Goal: Task Accomplishment & Management: Complete application form

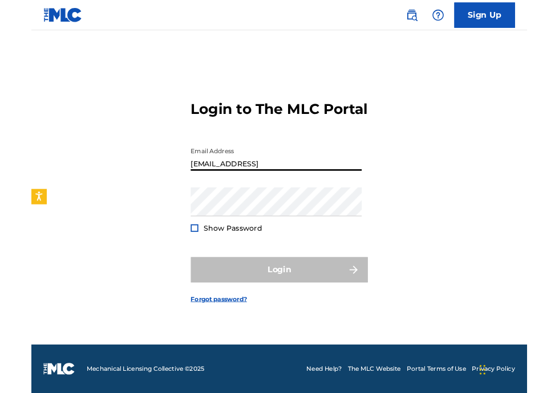
scroll to position [73, 0]
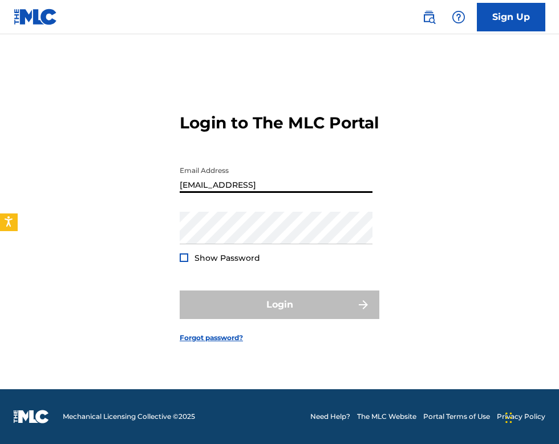
type input "[EMAIL_ADDRESS][DOMAIN_NAME]"
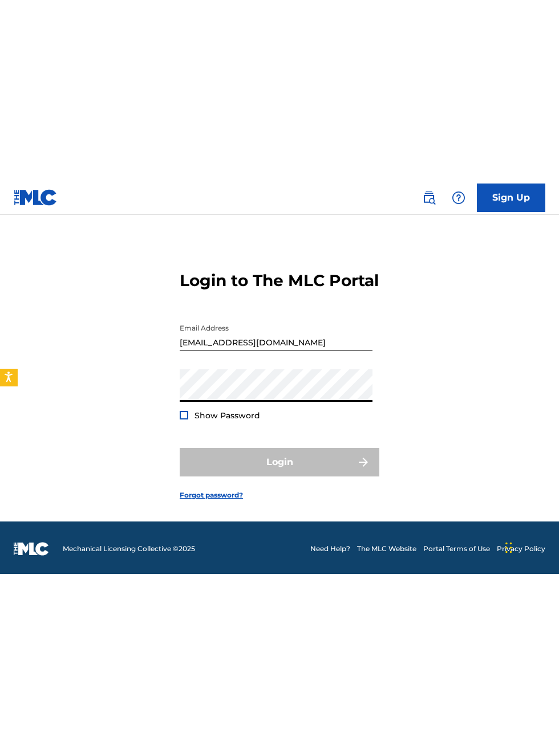
scroll to position [7, 0]
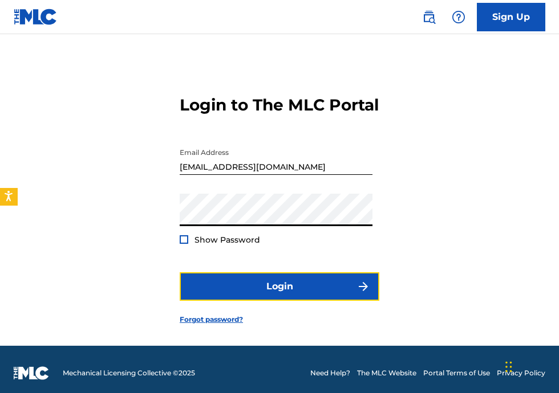
click at [304, 301] on button "Login" at bounding box center [280, 286] width 200 height 29
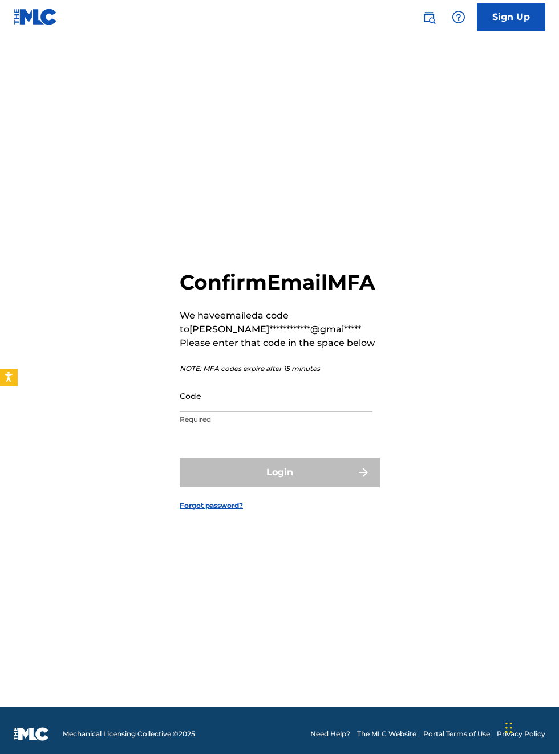
scroll to position [16, 0]
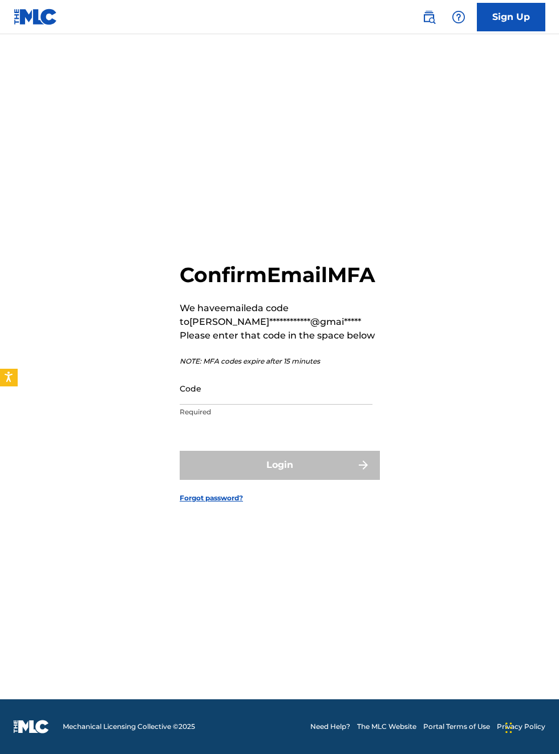
click at [243, 405] on input "Code" at bounding box center [276, 388] width 193 height 32
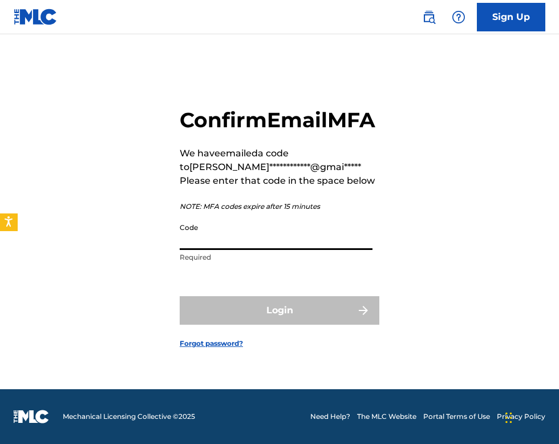
type input "5"
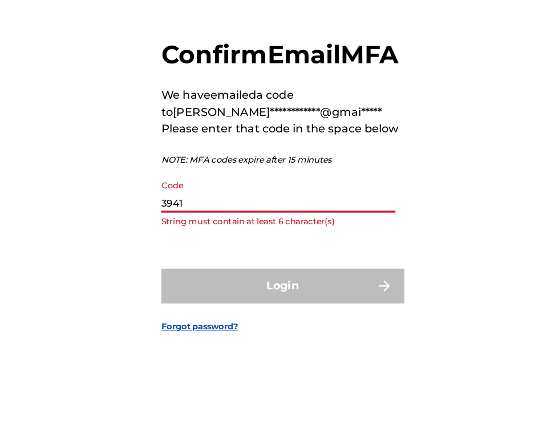
scroll to position [23, 0]
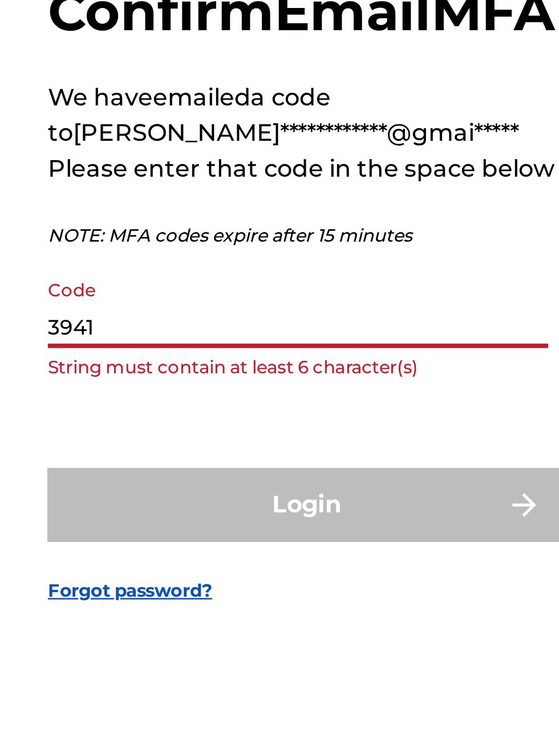
click at [212, 405] on input "3941" at bounding box center [276, 388] width 193 height 32
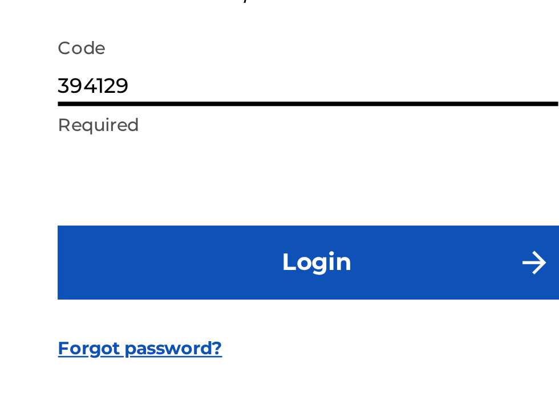
type input "394129"
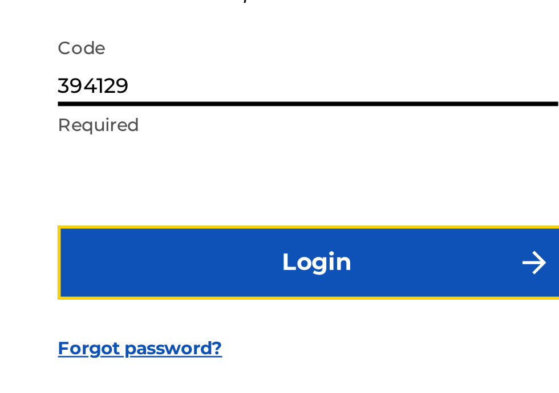
click at [288, 296] on button "Login" at bounding box center [280, 282] width 200 height 29
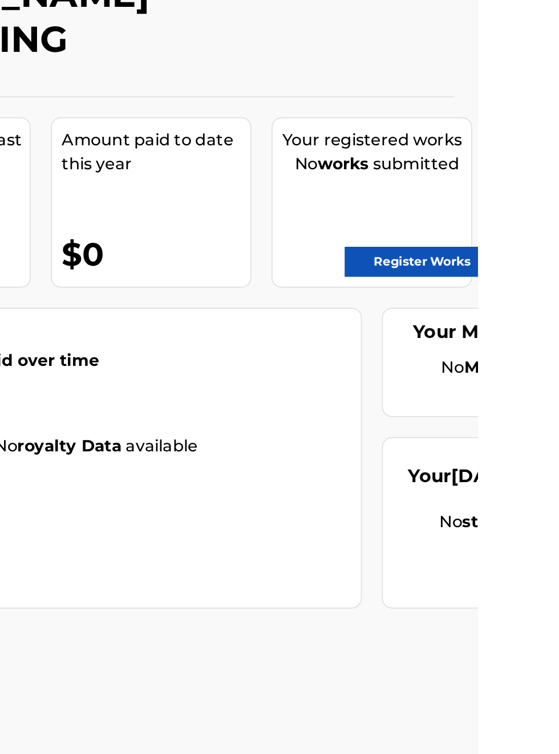
scroll to position [79, 287]
click at [537, 226] on link "Register Works" at bounding box center [527, 227] width 88 height 17
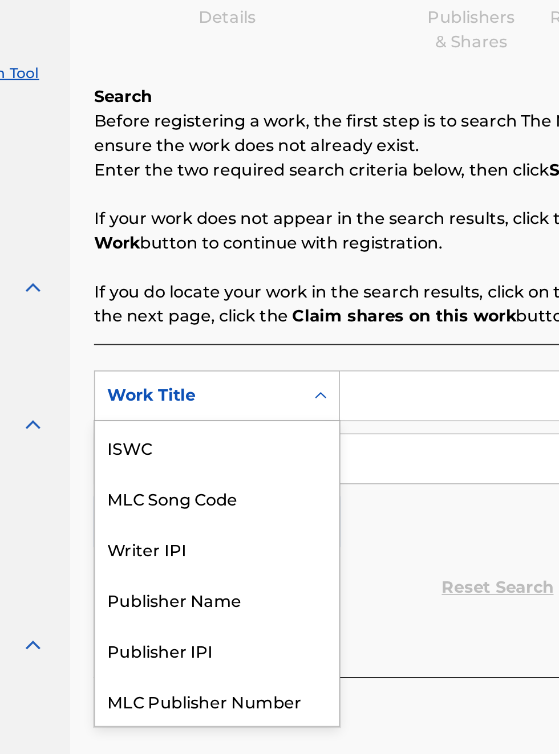
scroll to position [29, 0]
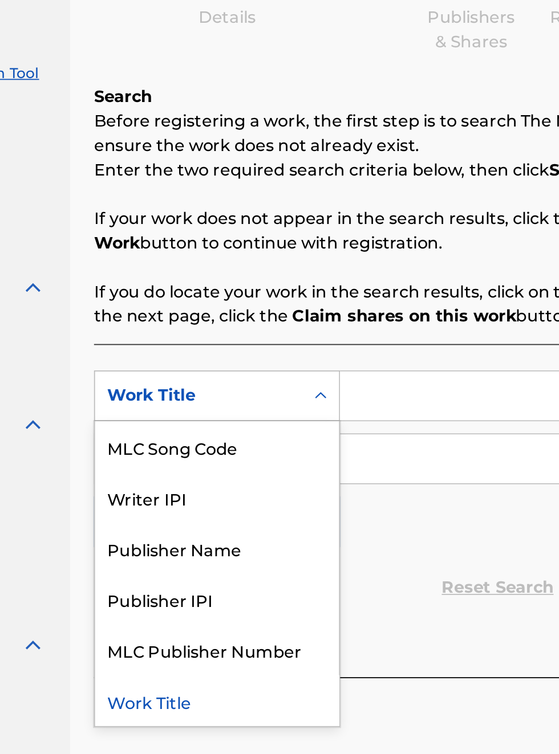
click at [255, 488] on div "Publisher IPI" at bounding box center [259, 486] width 137 height 29
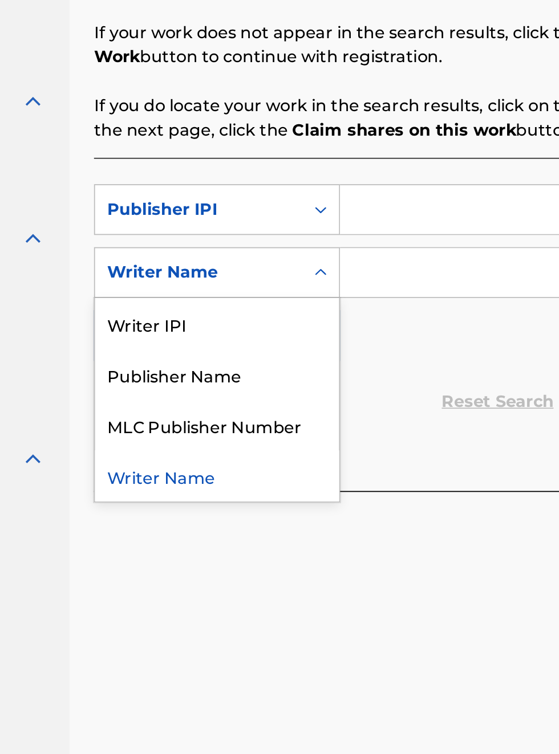
scroll to position [258, 137]
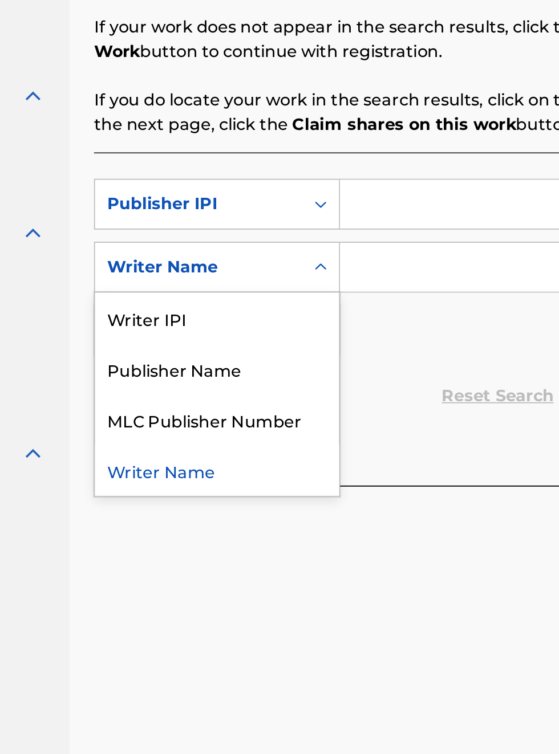
click at [280, 469] on div "Publisher Name" at bounding box center [259, 464] width 137 height 29
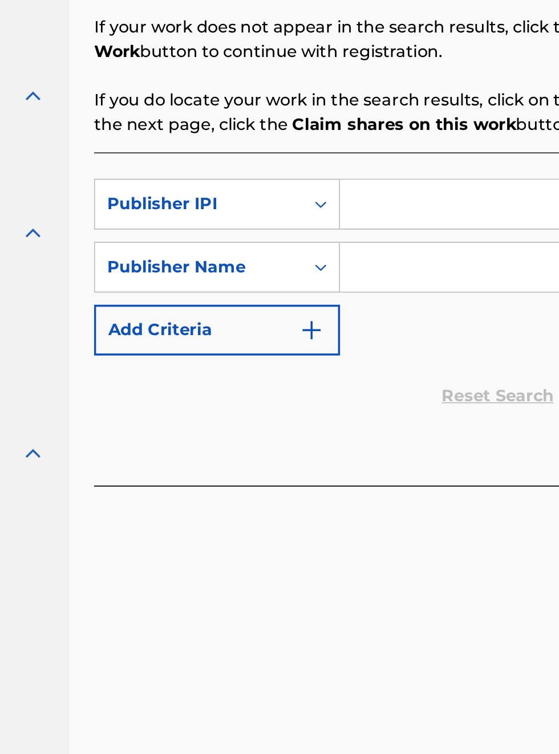
click at [373, 370] on input "Search Form" at bounding box center [436, 372] width 216 height 27
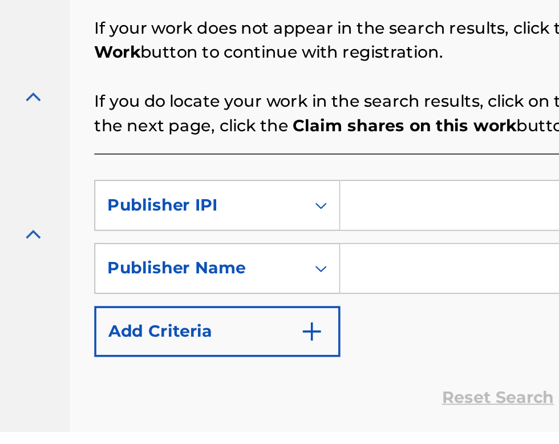
scroll to position [201, 137]
click at [380, 345] on input "Search Form" at bounding box center [436, 351] width 216 height 27
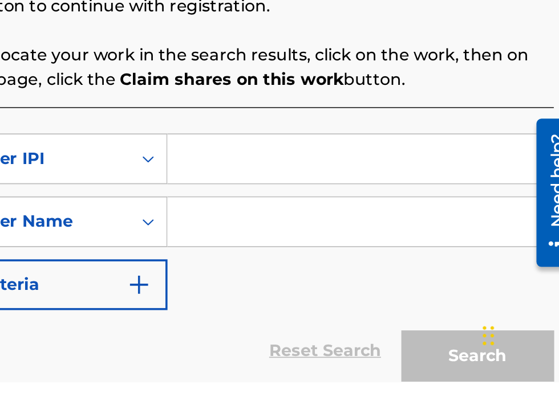
scroll to position [178, 234]
click at [359, 270] on input "Search Form" at bounding box center [436, 267] width 216 height 27
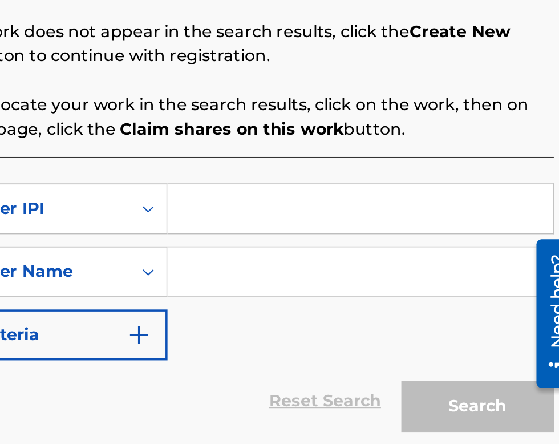
scroll to position [150, 234]
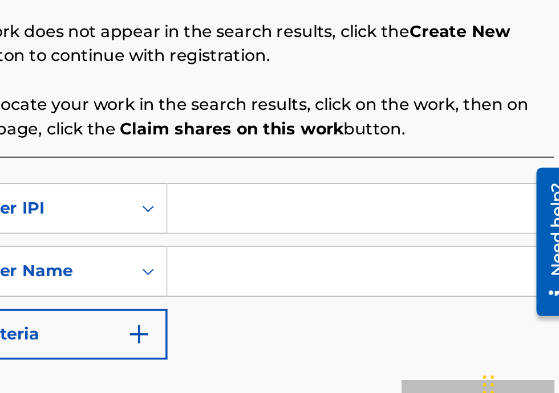
click at [353, 270] on input "Search Form" at bounding box center [436, 267] width 216 height 27
type input "00340604990"
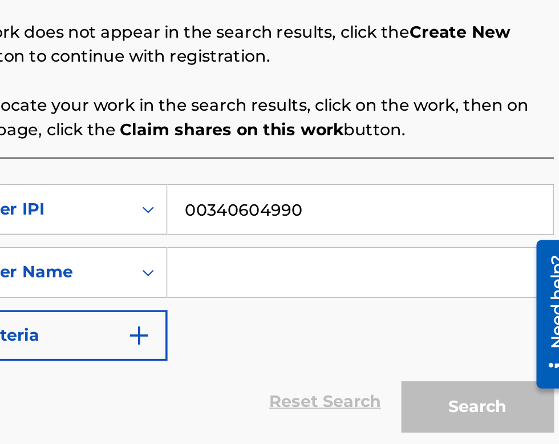
click at [367, 301] on input "Search Form" at bounding box center [436, 303] width 216 height 27
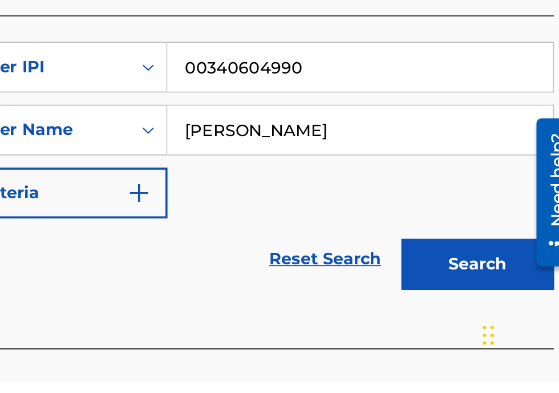
scroll to position [188, 0]
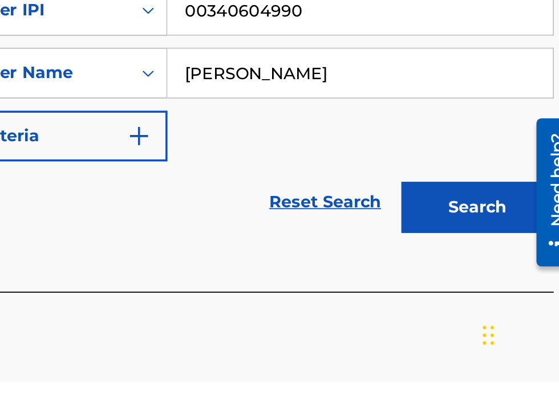
type input "Bobby Hamilton"
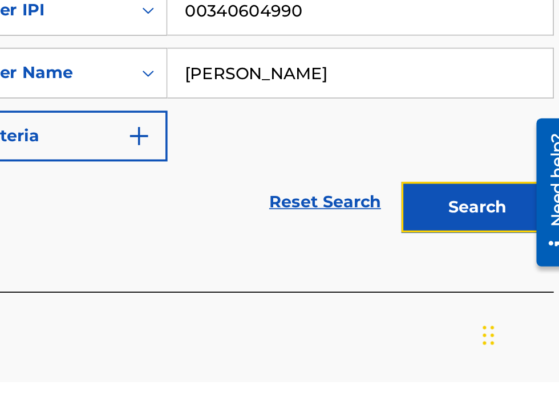
click at [513, 298] on button "Search" at bounding box center [502, 295] width 86 height 29
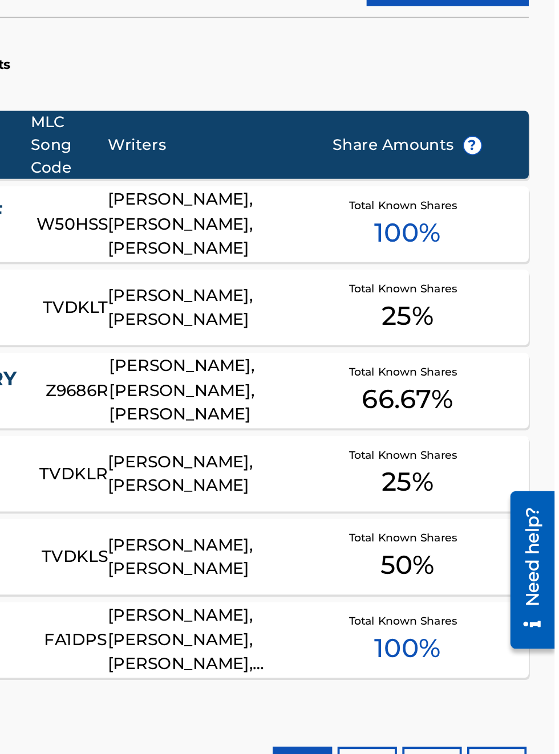
scroll to position [0, 0]
